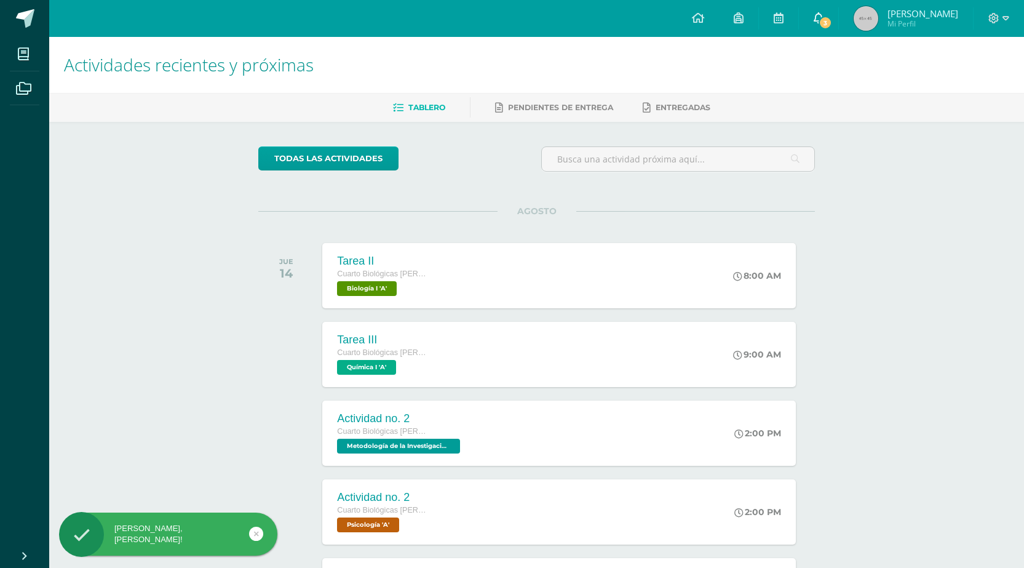
click at [824, 17] on span "3" at bounding box center [826, 23] width 14 height 14
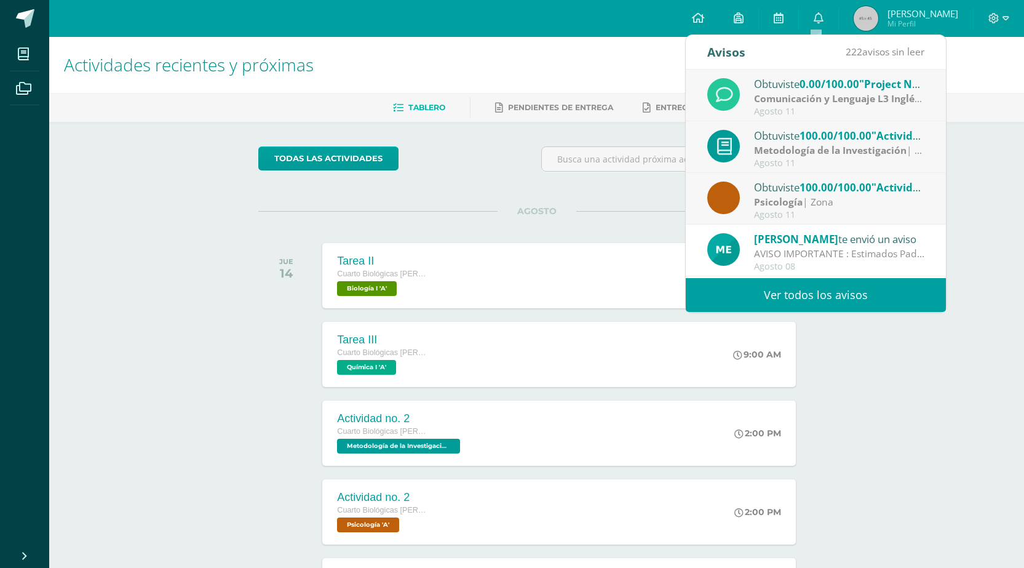
click at [485, 183] on div "todas las Actividades No tienes actividades Échale un vistazo a los demás perío…" at bounding box center [537, 451] width 606 height 658
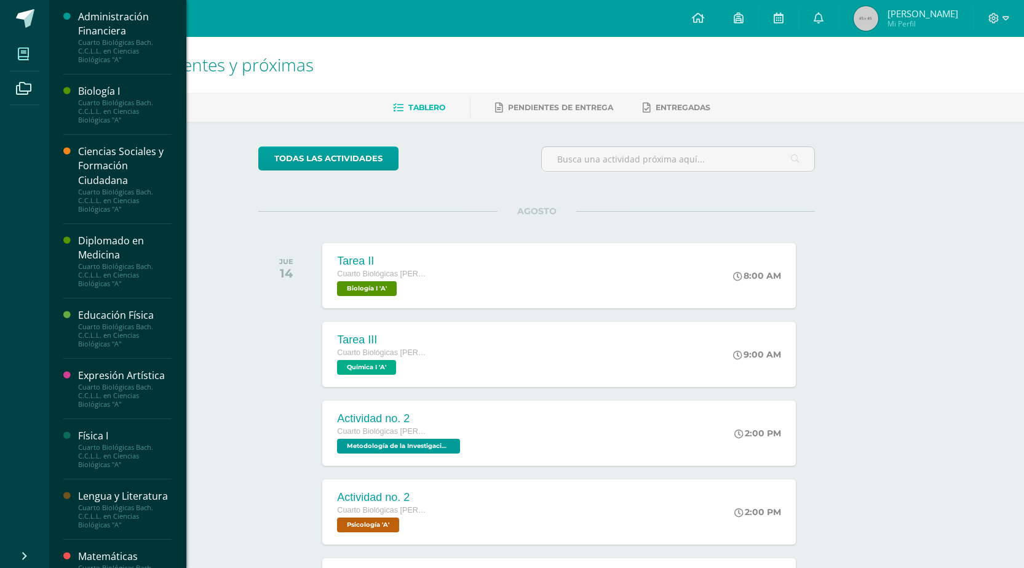
click at [31, 46] on span at bounding box center [24, 54] width 28 height 28
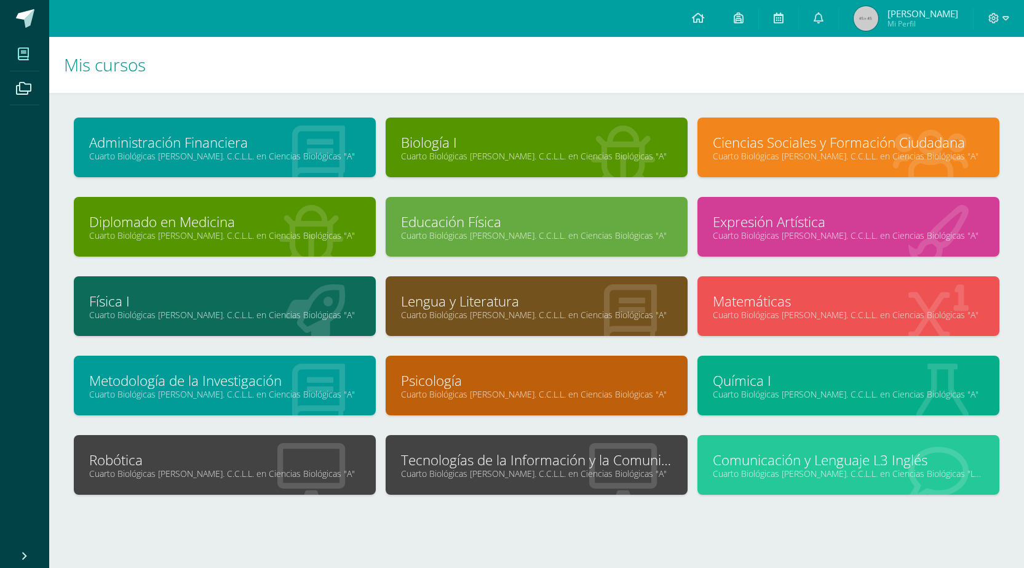
click at [521, 451] on link "Tecnologías de la Información y la Comunicación I" at bounding box center [536, 459] width 271 height 19
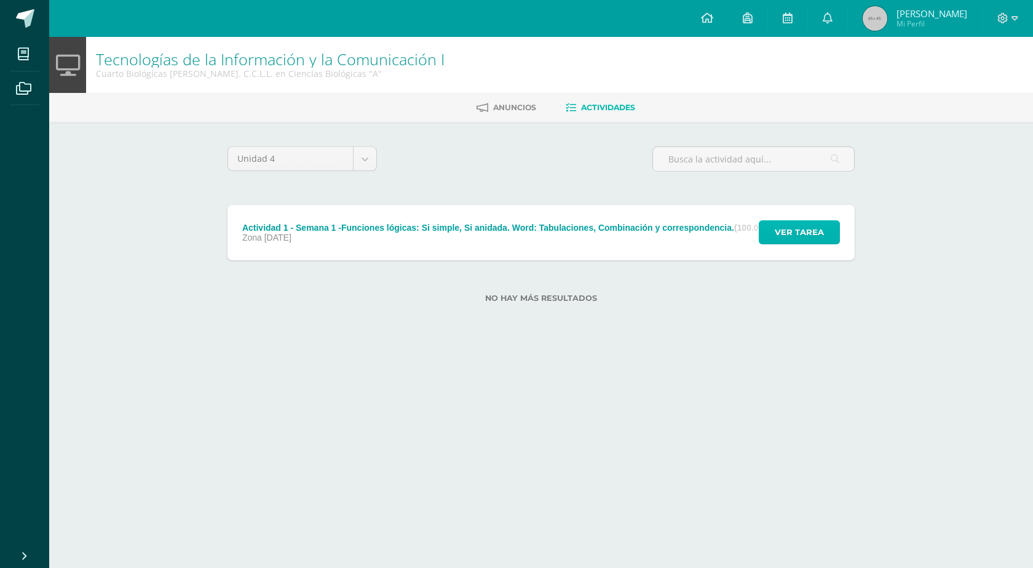
click at [818, 242] on span "Ver tarea" at bounding box center [799, 232] width 49 height 23
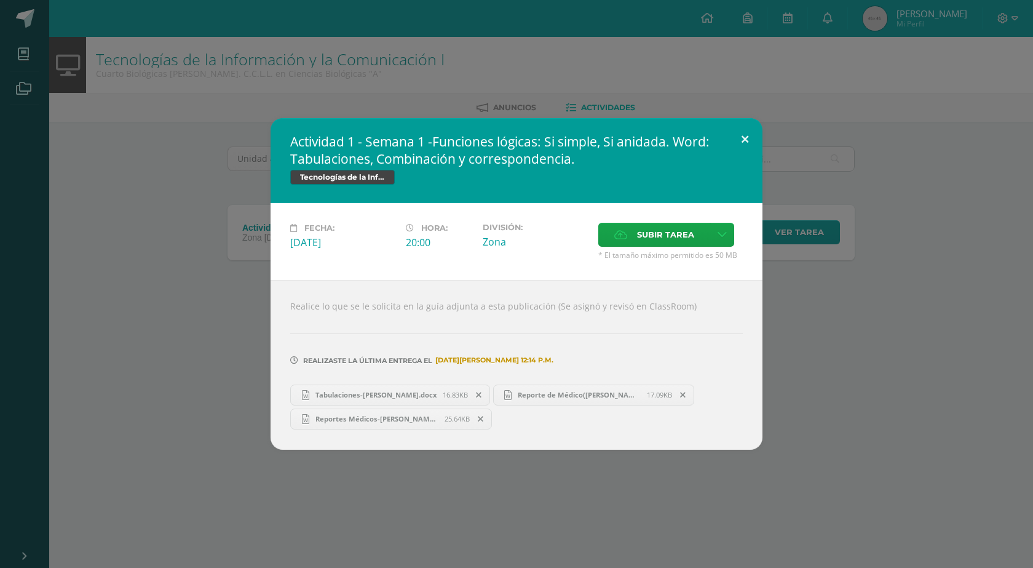
click at [743, 135] on button at bounding box center [745, 139] width 35 height 42
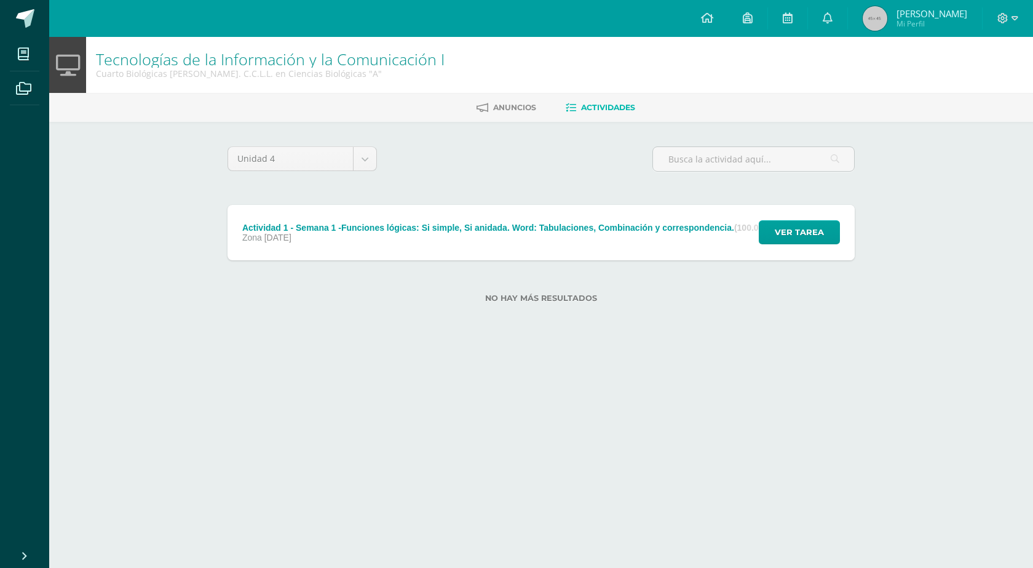
drag, startPoint x: 407, startPoint y: 380, endPoint x: 157, endPoint y: 453, distance: 260.3
click at [157, 342] on html "Mis cursos Archivos Cerrar panel Administración Financiera Cuarto Biológicas Ba…" at bounding box center [516, 171] width 1033 height 342
click at [817, 231] on span "Ver tarea" at bounding box center [799, 232] width 49 height 23
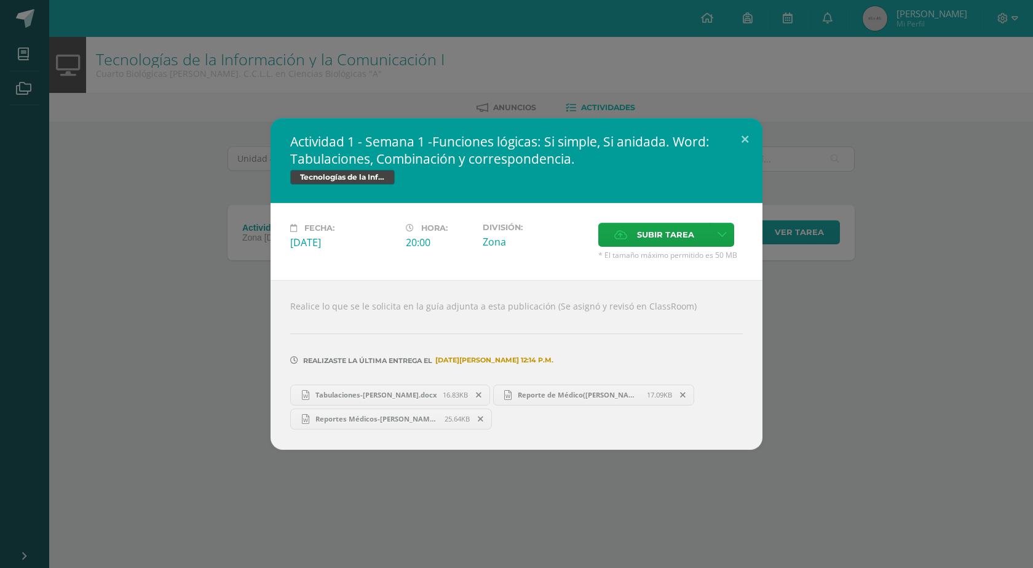
click at [392, 397] on span "Tabulaciones-Stephanie Aragón.docx" at bounding box center [375, 394] width 133 height 9
